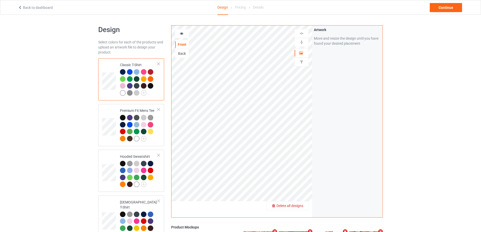
click at [301, 208] on span "Delete all designs" at bounding box center [289, 206] width 27 height 4
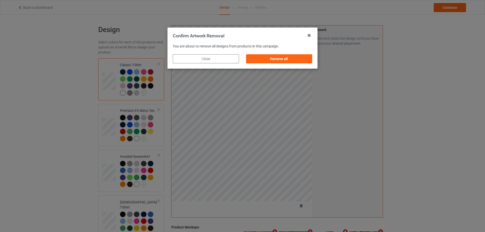
click at [305, 64] on div "Remove all" at bounding box center [278, 59] width 73 height 16
click at [305, 60] on div "Remove all" at bounding box center [279, 58] width 66 height 9
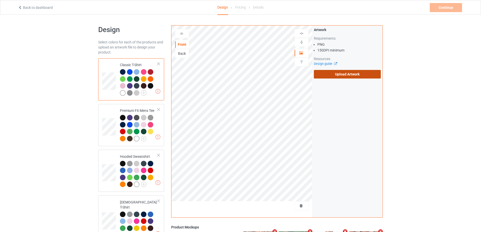
click at [339, 76] on label "Upload Artwork" at bounding box center [347, 74] width 67 height 9
click at [0, 0] on input "Upload Artwork" at bounding box center [0, 0] width 0 height 0
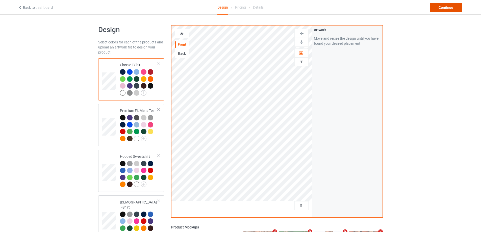
click at [448, 7] on div "Continue" at bounding box center [446, 7] width 32 height 9
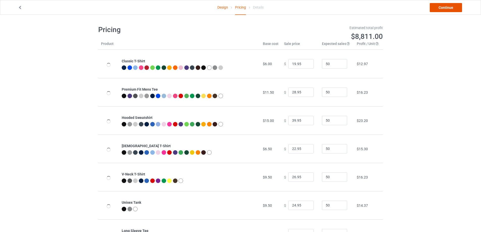
click at [448, 7] on link "Continue" at bounding box center [446, 7] width 32 height 9
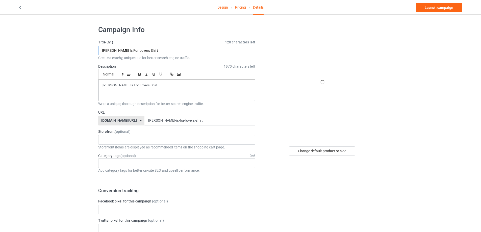
paste input "[PERSON_NAME] for [GEOGRAPHIC_DATA] AGAIN s"
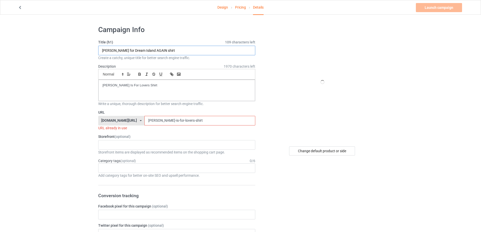
type input "[PERSON_NAME] for Dream Island AGAIN shirt"
drag, startPoint x: 174, startPoint y: 94, endPoint x: 23, endPoint y: 72, distance: 152.3
paste div
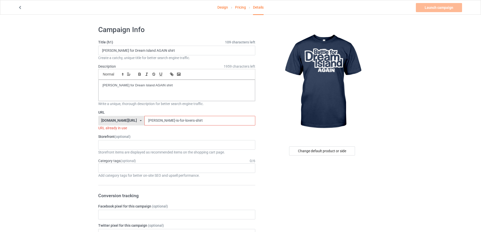
drag, startPoint x: 184, startPoint y: 122, endPoint x: 29, endPoint y: 118, distance: 155.0
paste input "[PERSON_NAME]-battle-for-dream-island-again"
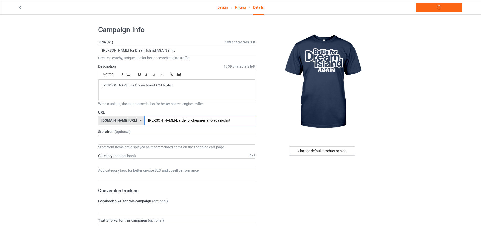
type input "[PERSON_NAME]-battle-for-dream-island-again-shirt"
drag, startPoint x: 82, startPoint y: 86, endPoint x: 26, endPoint y: 86, distance: 56.0
copy p "[PERSON_NAME] for Dream Island AGAIN shirt"
click at [441, 10] on link "Launch campaign" at bounding box center [439, 7] width 46 height 9
